Goal: Find contact information: Find contact information

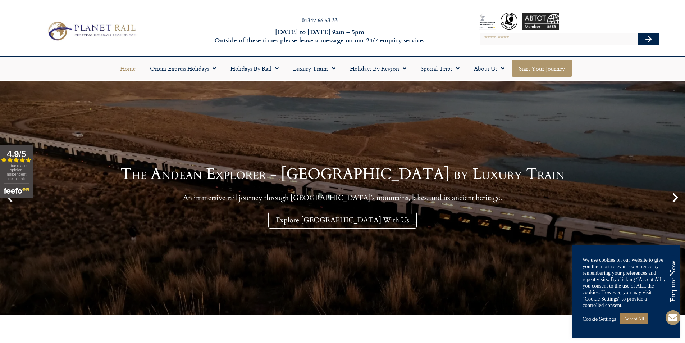
click at [548, 67] on link "Start your Journey" at bounding box center [541, 68] width 60 height 17
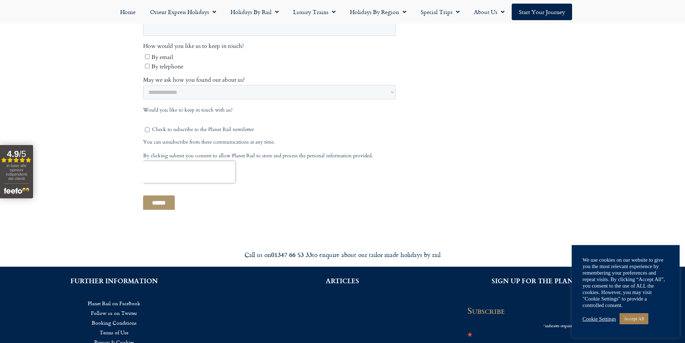
scroll to position [408, 0]
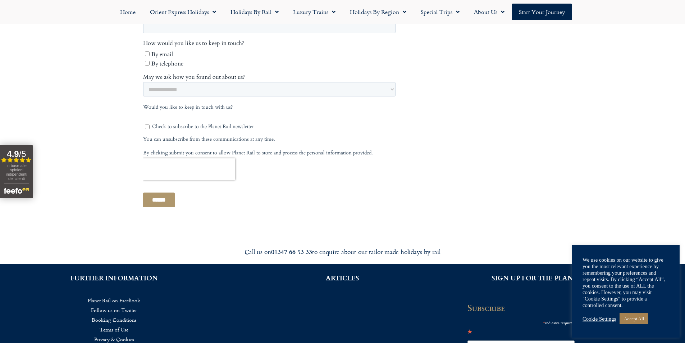
drag, startPoint x: 311, startPoint y: 251, endPoint x: 449, endPoint y: 242, distance: 138.3
click at [449, 243] on div "Call us on [PHONE_NUMBER] to enquire about our tailor made holidays by rail" at bounding box center [342, 251] width 403 height 17
copy div "to enquire about our tailor made holidays by rail"
